Goal: Check status

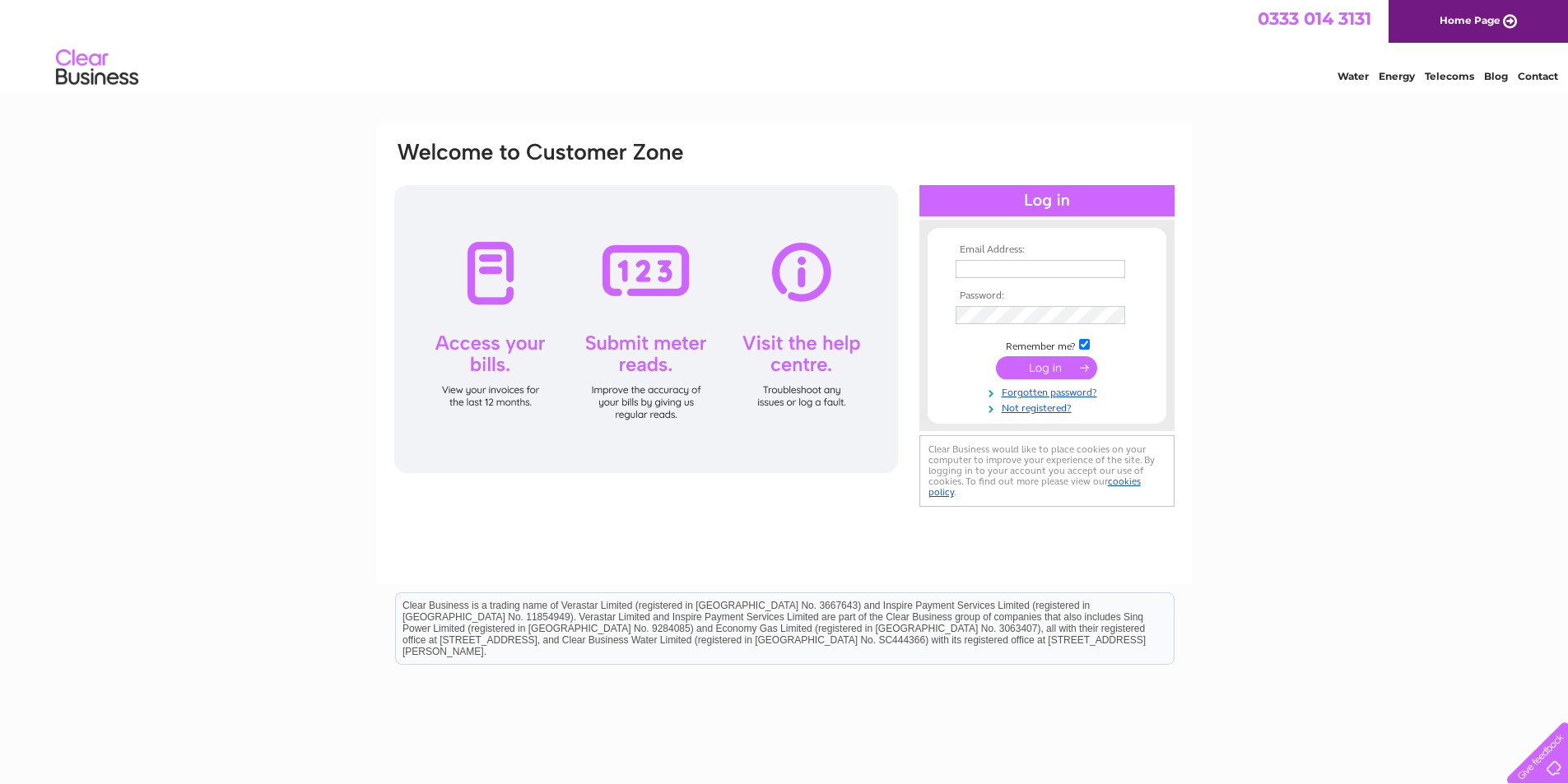
type input "[EMAIL_ADDRESS][DOMAIN_NAME]"
click at [1026, 362] on input "submit" at bounding box center [1046, 368] width 101 height 23
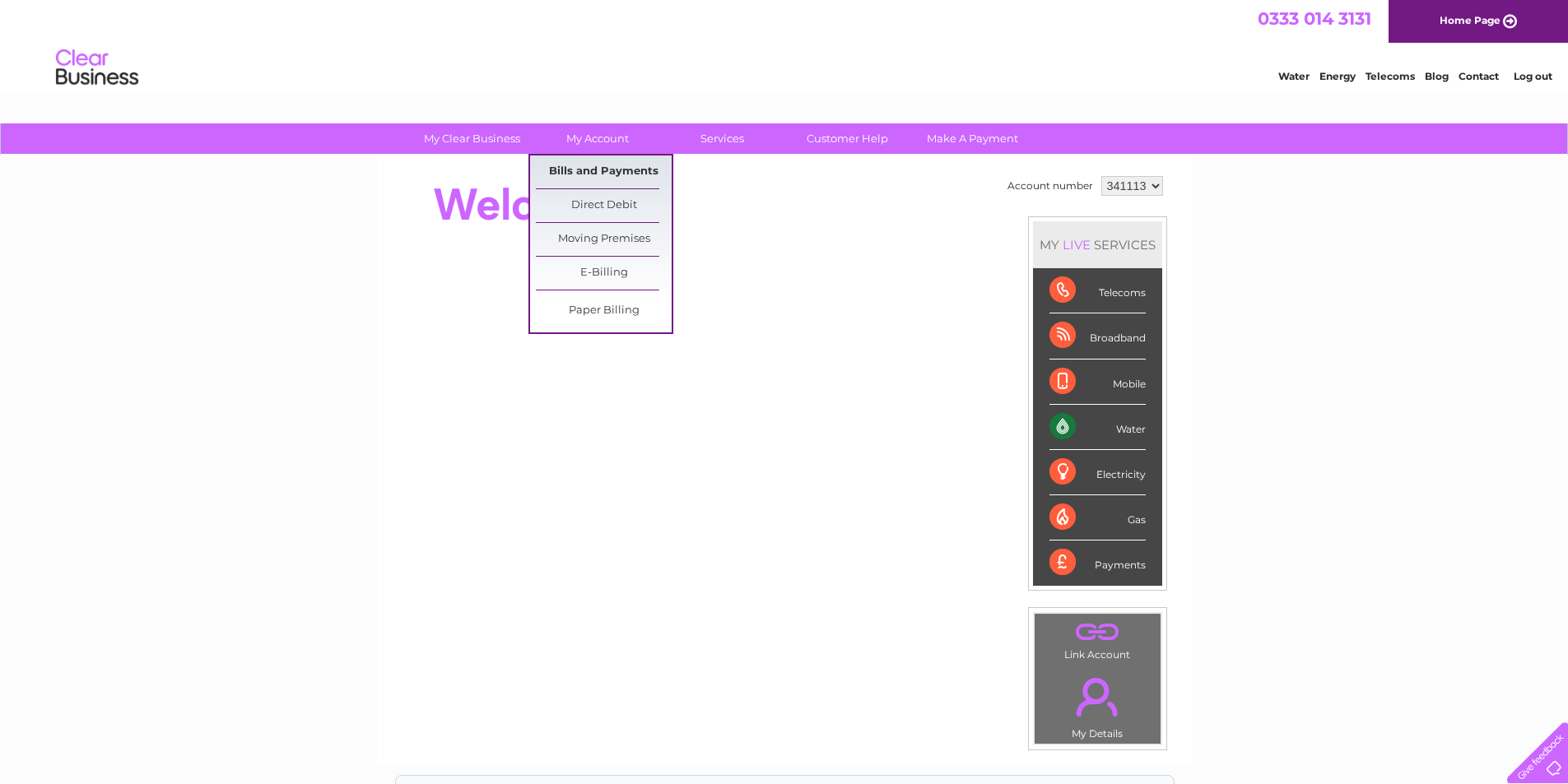
click at [594, 160] on link "Bills and Payments" at bounding box center [602, 172] width 135 height 33
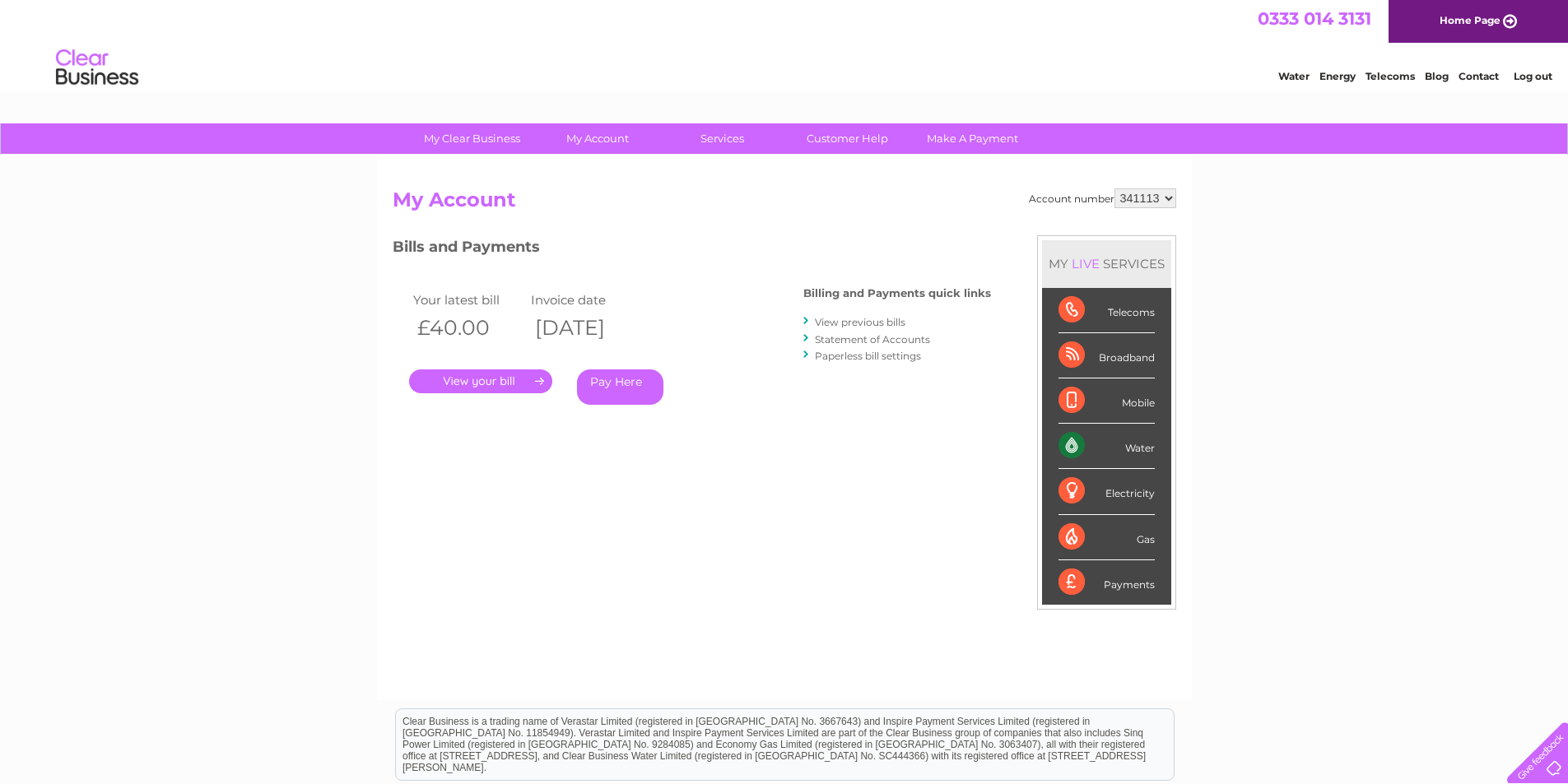
click at [498, 383] on link "." at bounding box center [480, 381] width 143 height 24
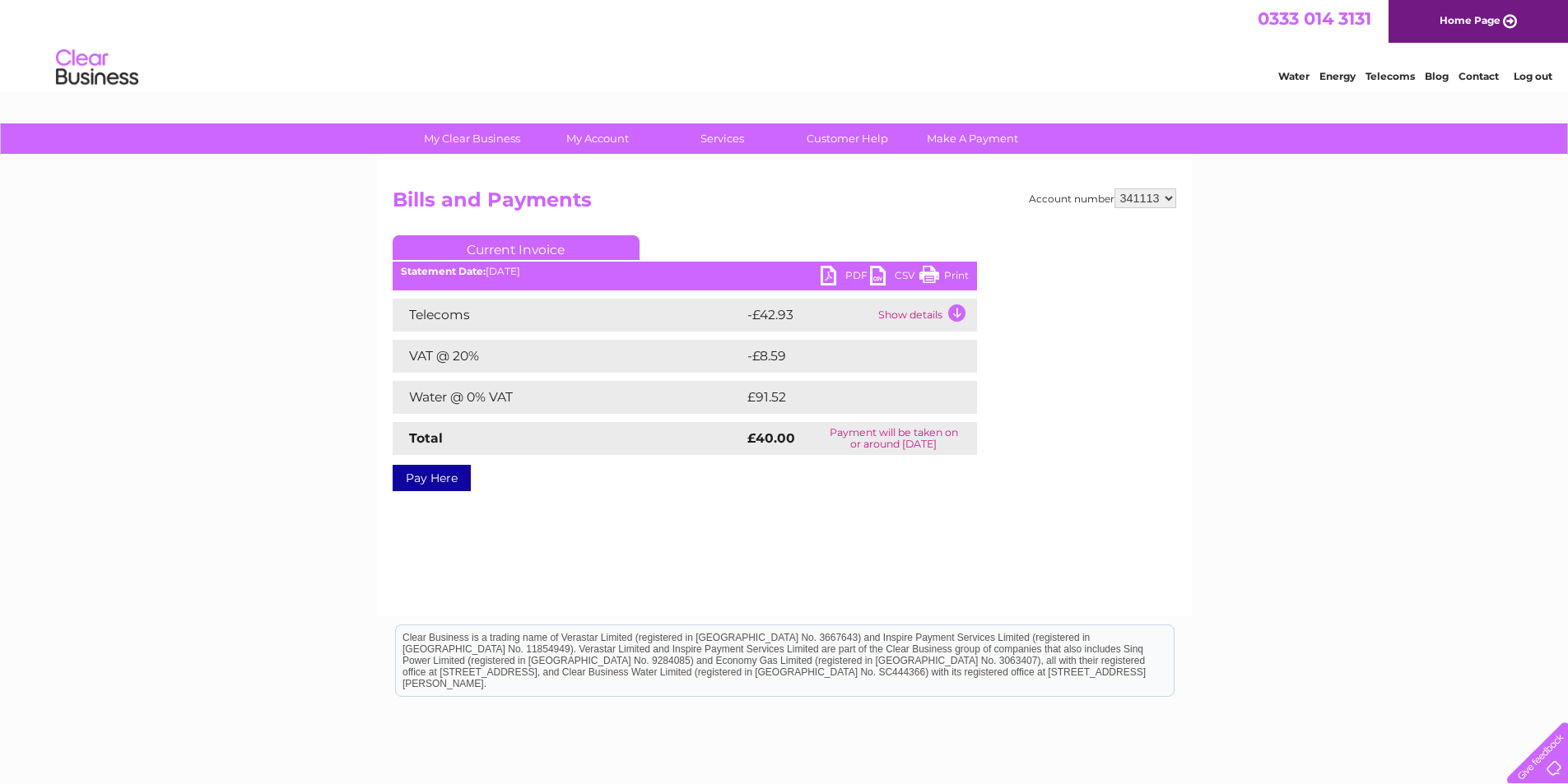
click at [833, 271] on link "PDF" at bounding box center [845, 277] width 50 height 24
